Goal: Check status

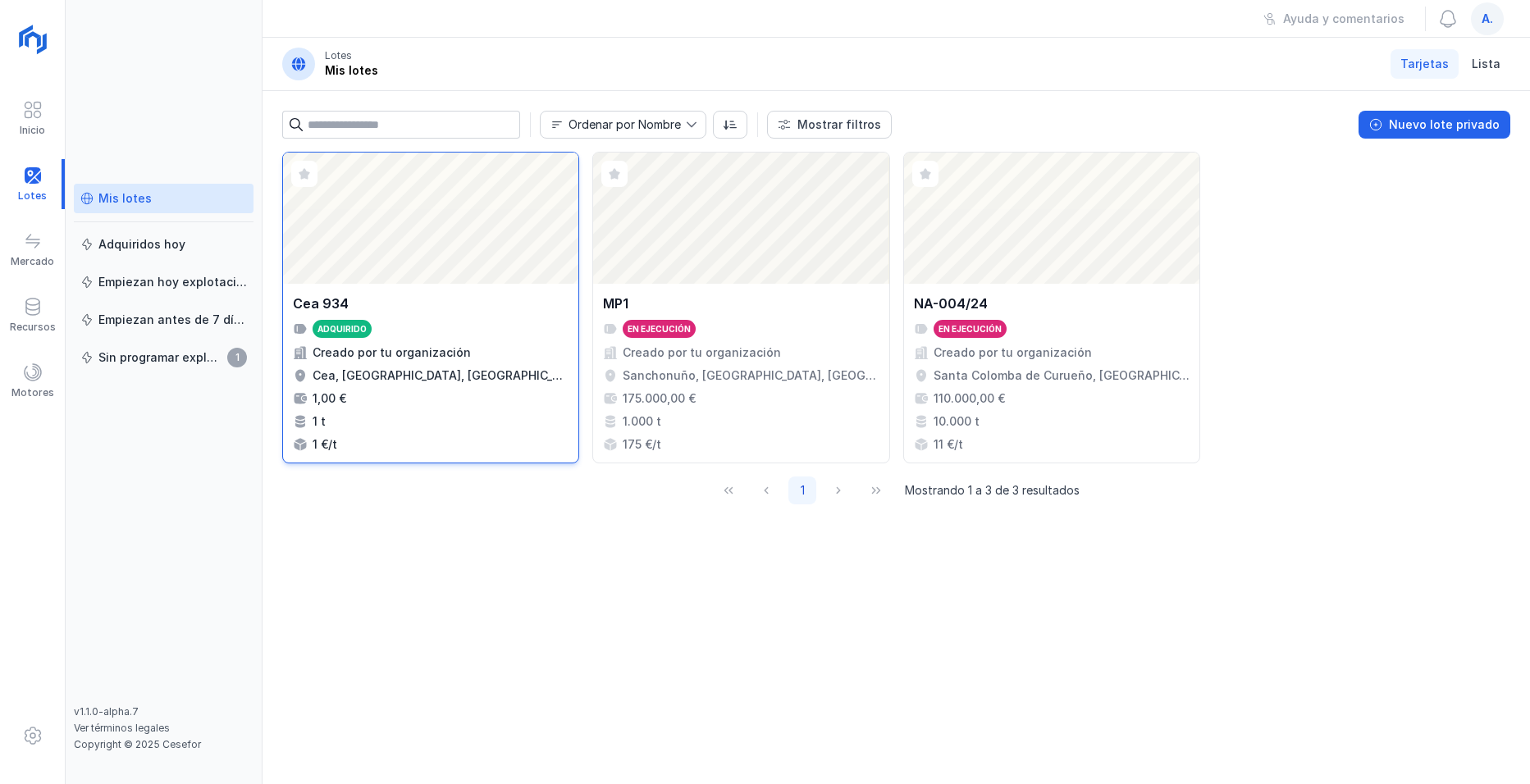
click at [454, 242] on div "Abrir lote" at bounding box center [431, 217] width 295 height 131
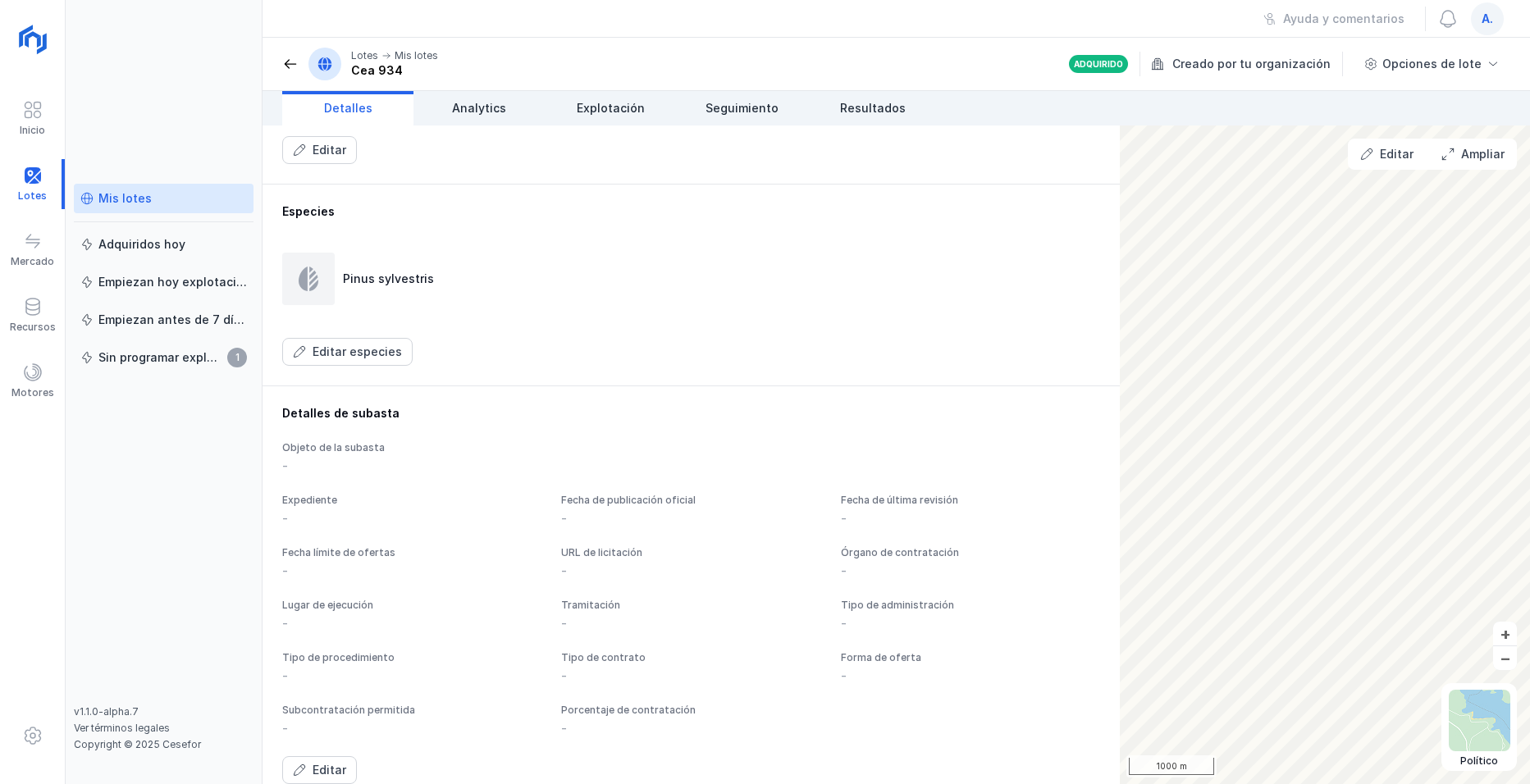
scroll to position [744, 0]
